Goal: Navigation & Orientation: Find specific page/section

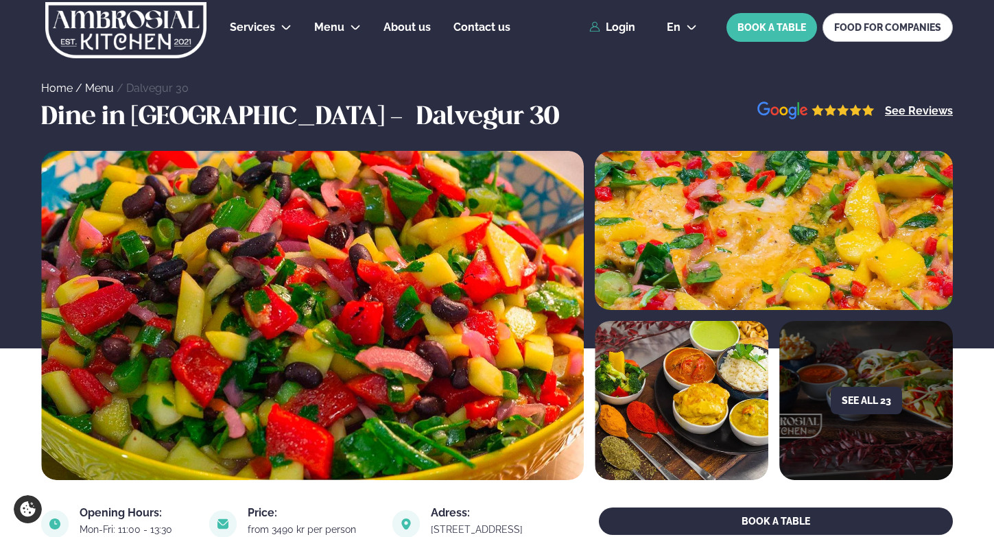
scroll to position [515, 0]
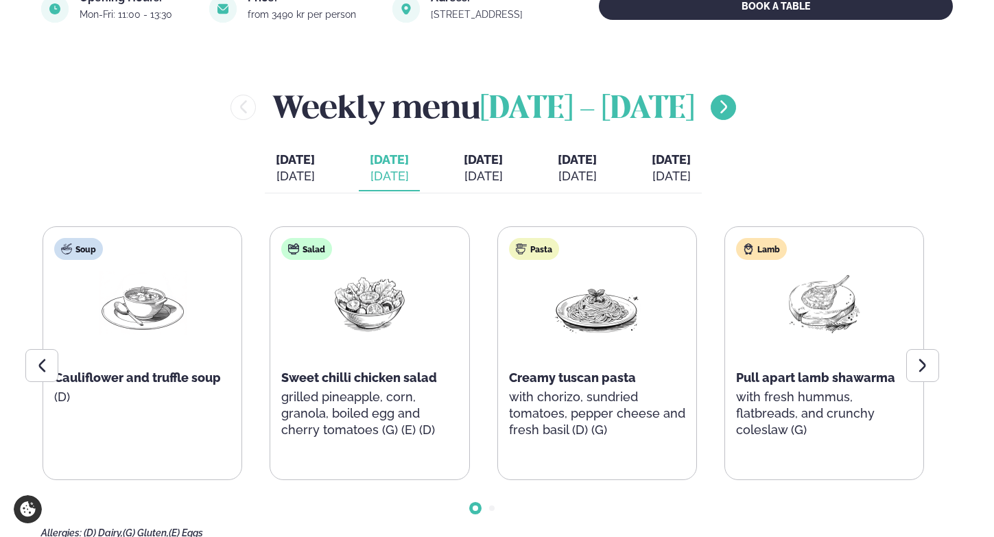
click at [718, 112] on icon "menu-btn-right" at bounding box center [724, 107] width 16 height 16
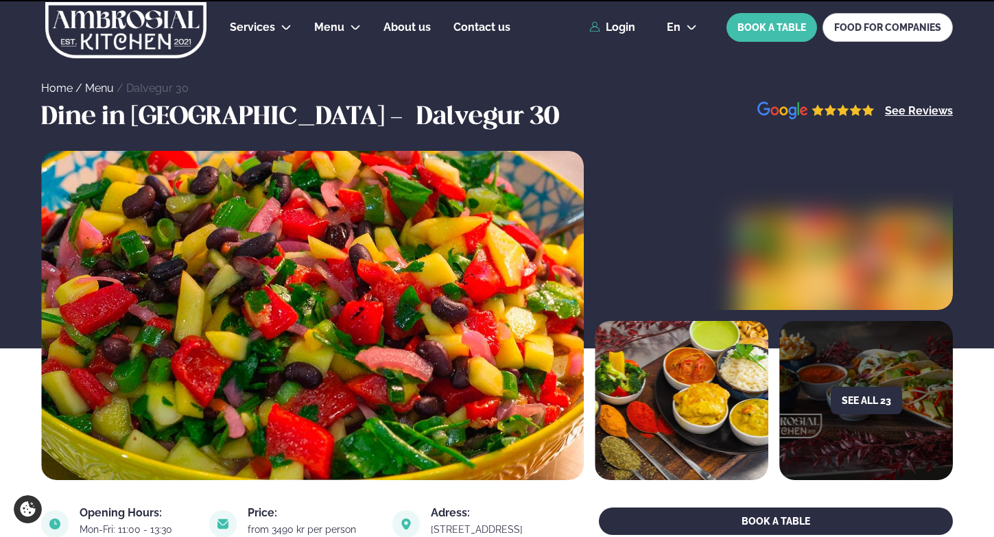
scroll to position [500, 0]
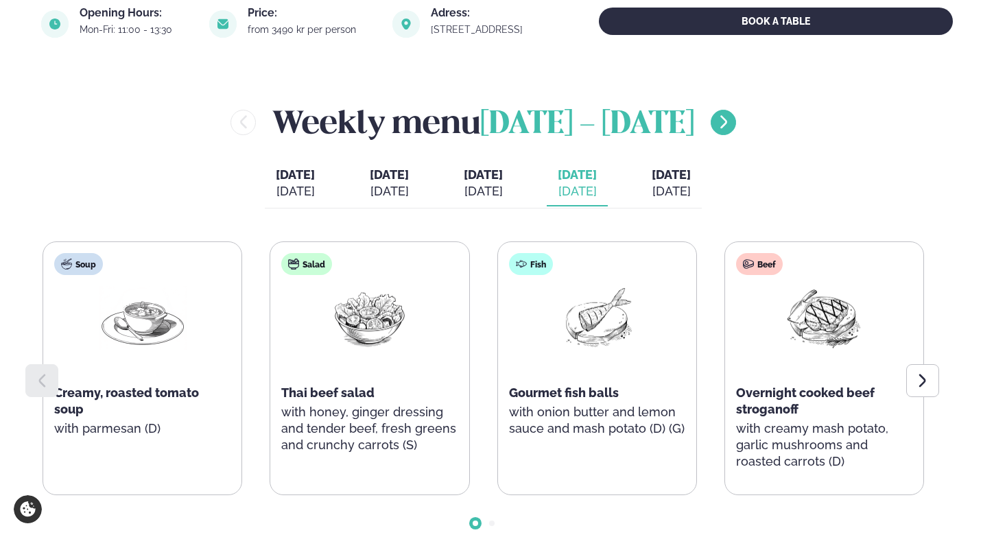
click at [716, 114] on icon "menu-btn-right" at bounding box center [724, 122] width 16 height 16
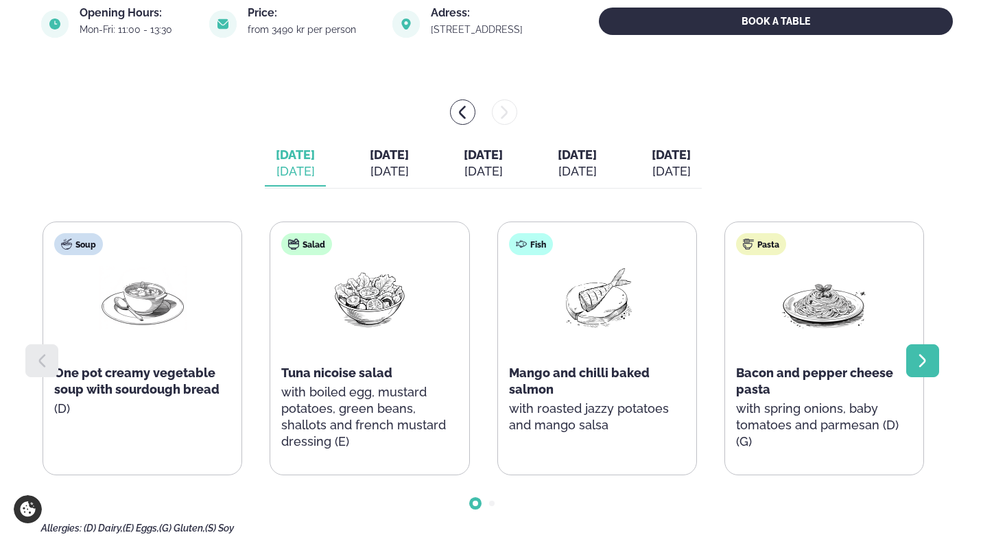
click at [931, 368] on div at bounding box center [922, 360] width 33 height 33
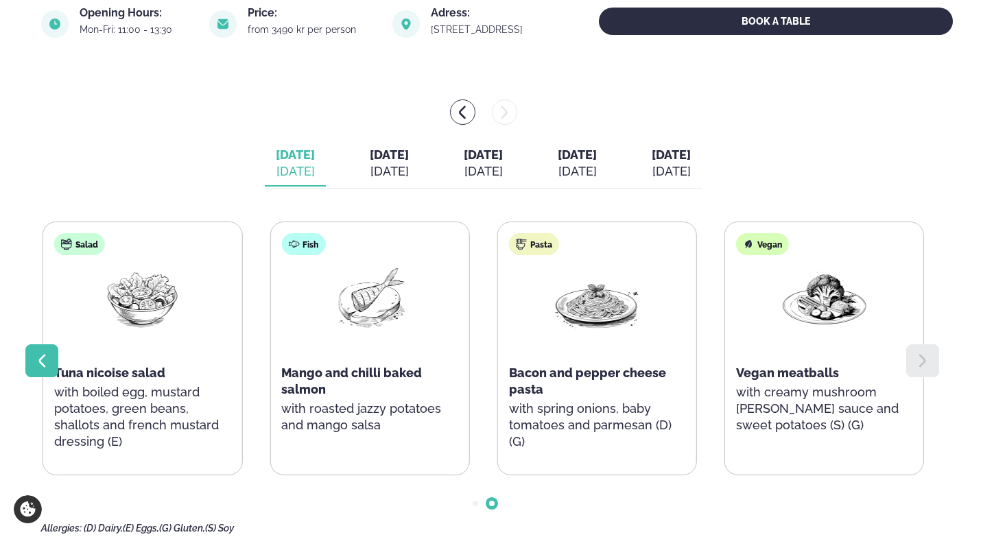
click at [46, 368] on icon at bounding box center [42, 361] width 16 height 16
